Goal: Task Accomplishment & Management: Use online tool/utility

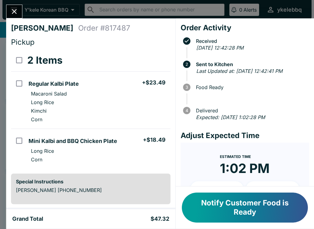
click at [288, 213] on button "Notify Customer Food is Ready" at bounding box center [245, 208] width 126 height 30
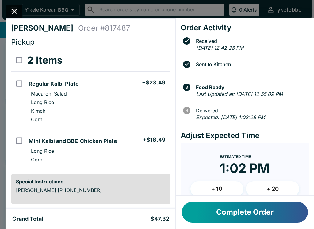
click at [292, 216] on button "Complete Order" at bounding box center [245, 212] width 126 height 21
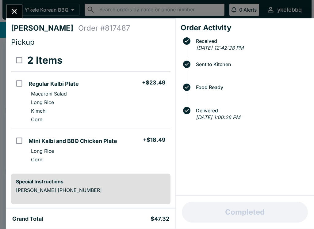
click at [11, 9] on icon "Close" at bounding box center [14, 11] width 8 height 8
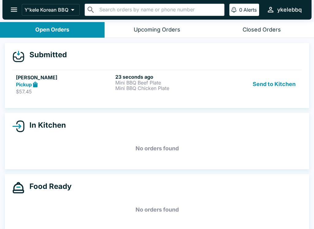
click at [74, 85] on div "Pickup" at bounding box center [64, 84] width 97 height 7
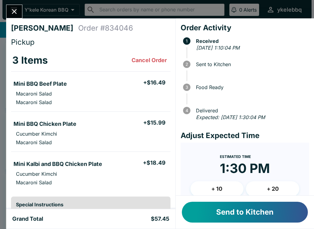
click at [278, 215] on button "Send to Kitchen" at bounding box center [245, 212] width 126 height 21
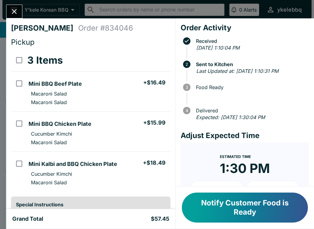
click at [274, 210] on button "Notify Customer Food is Ready" at bounding box center [245, 208] width 126 height 30
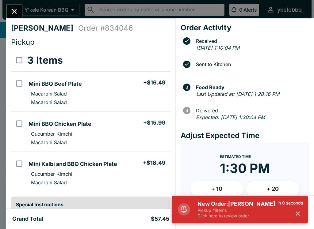
click at [18, 9] on icon "Close" at bounding box center [14, 11] width 8 height 8
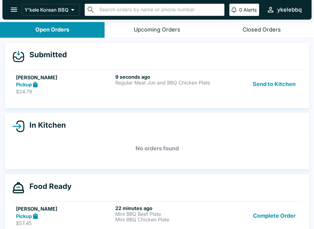
click at [79, 89] on p "$24.79" at bounding box center [64, 91] width 97 height 6
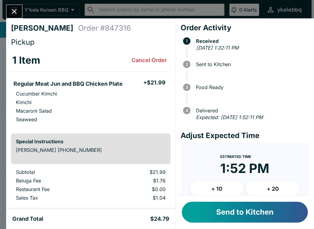
click at [261, 213] on button "Send to Kitchen" at bounding box center [245, 212] width 126 height 21
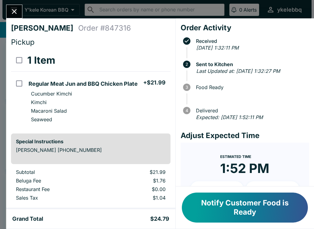
click at [291, 203] on button "Notify Customer Food is Ready" at bounding box center [245, 208] width 126 height 30
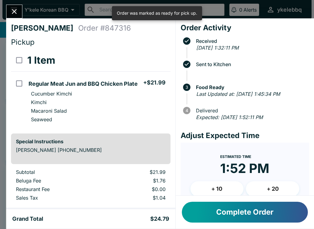
click at [16, 17] on button "Close" at bounding box center [14, 11] width 16 height 13
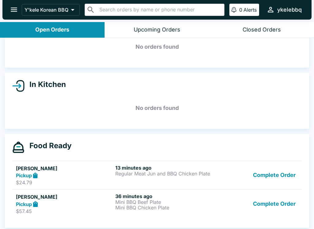
scroll to position [32, 0]
click at [285, 208] on button "Complete Order" at bounding box center [273, 203] width 47 height 21
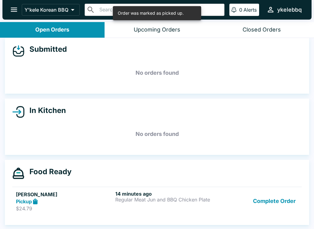
scroll to position [6, 0]
